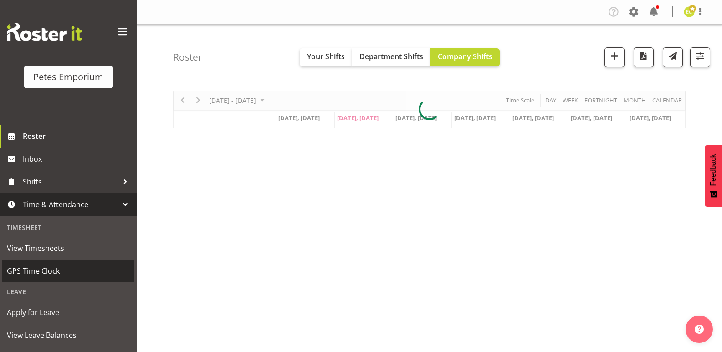
click at [28, 265] on span "GPS Time Clock" at bounding box center [68, 271] width 123 height 14
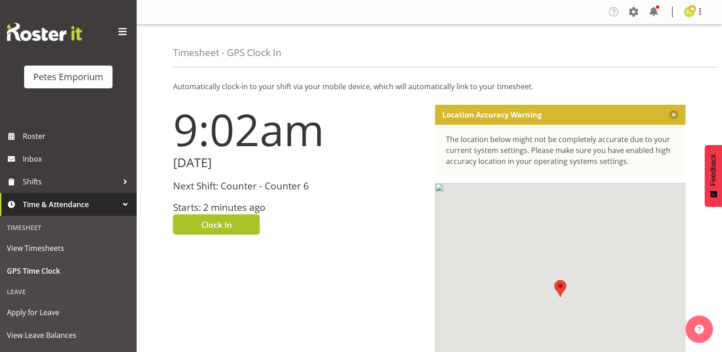
click at [206, 220] on span "Clock In" at bounding box center [216, 225] width 31 height 12
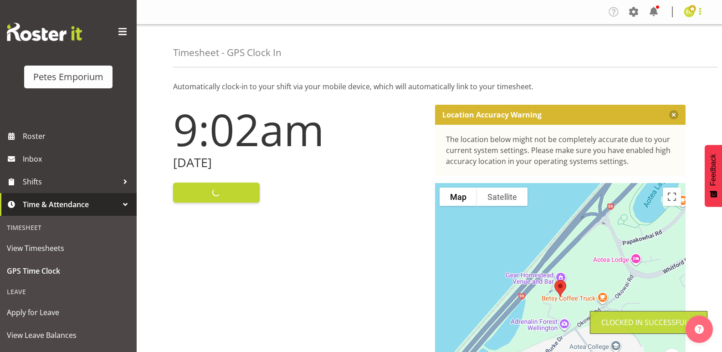
click at [703, 9] on span at bounding box center [699, 11] width 11 height 11
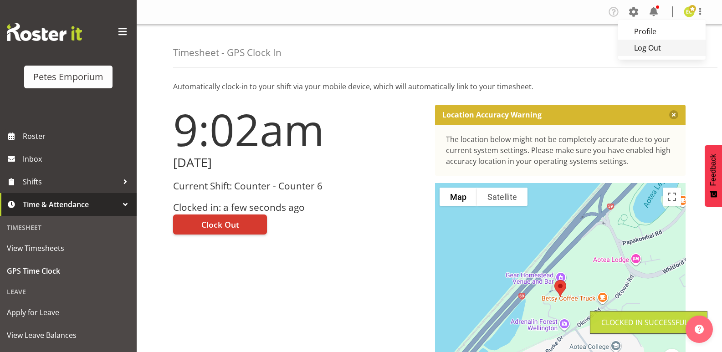
click at [657, 47] on link "Log Out" at bounding box center [661, 48] width 87 height 16
